Goal: Find specific page/section: Find specific page/section

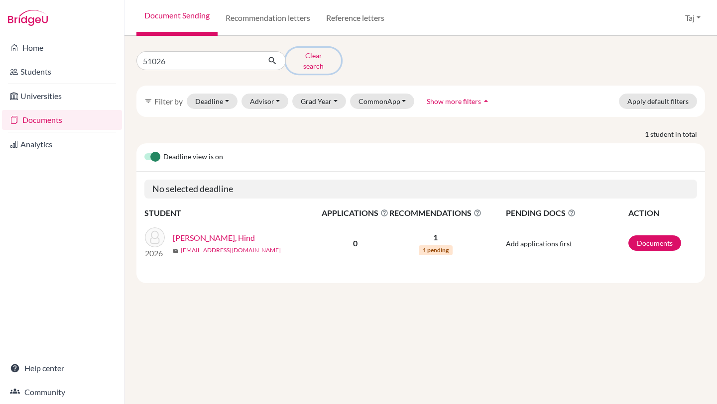
click at [302, 58] on button "Clear search" at bounding box center [313, 61] width 55 height 26
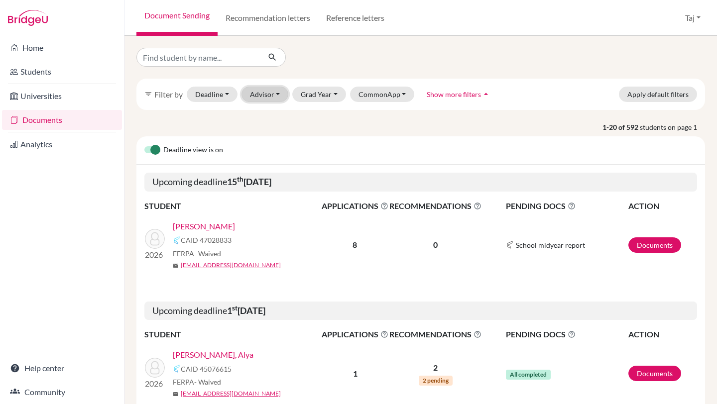
click at [278, 95] on button "Advisor" at bounding box center [265, 94] width 47 height 15
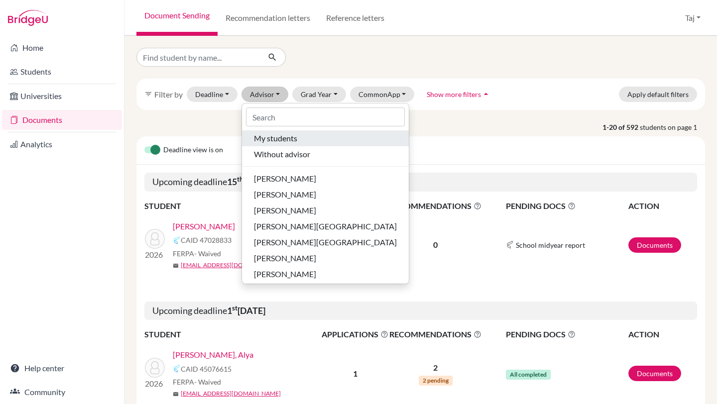
click at [277, 141] on span "My students" at bounding box center [275, 139] width 43 height 12
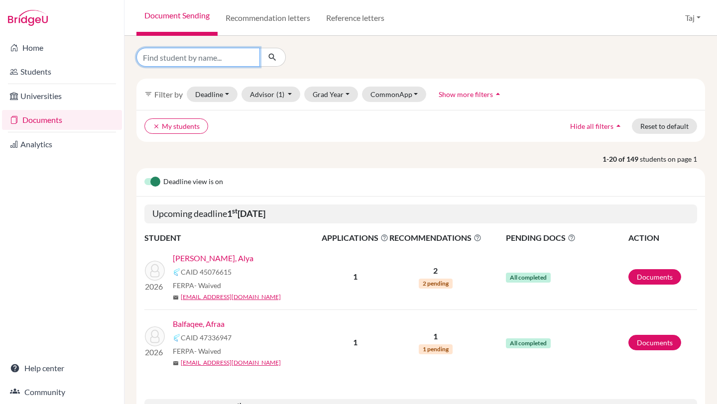
click at [239, 54] on input "Find student by name..." at bounding box center [198, 57] width 124 height 19
type input "[PERSON_NAME]"
click button "submit" at bounding box center [273, 57] width 26 height 19
